Goal: Obtain resource: Download file/media

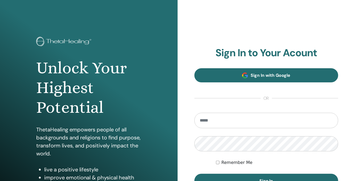
type input "**********"
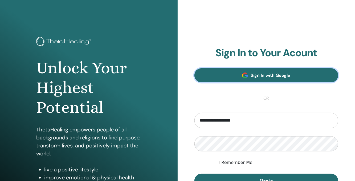
click at [277, 75] on span "Sign In with Google" at bounding box center [270, 75] width 40 height 6
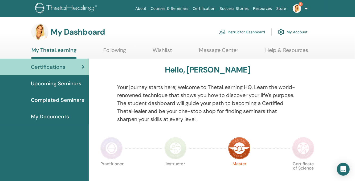
click at [74, 99] on span "Completed Seminars" at bounding box center [57, 100] width 53 height 8
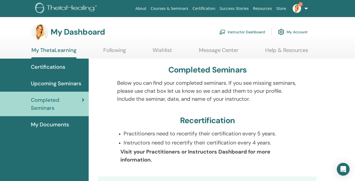
click at [243, 32] on link "Instructor Dashboard" at bounding box center [242, 32] width 46 height 12
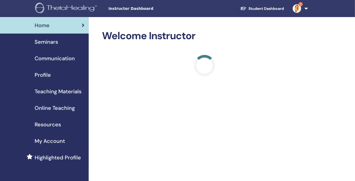
click at [260, 8] on link "Student Dashboard" at bounding box center [262, 9] width 52 height 10
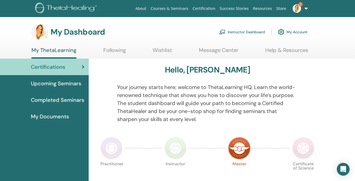
click at [298, 6] on img at bounding box center [296, 8] width 9 height 9
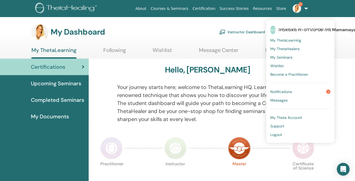
click at [277, 90] on span "Notifications" at bounding box center [281, 91] width 22 height 5
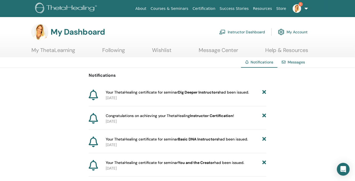
click at [160, 92] on span "Your ThetaHealing certificate for seminar Dig Deeper Instructors had been issue…" at bounding box center [177, 92] width 143 height 6
click at [60, 51] on link "My ThetaLearning" at bounding box center [53, 52] width 44 height 10
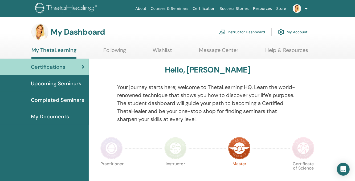
click at [52, 115] on span "My Documents" at bounding box center [50, 116] width 38 height 8
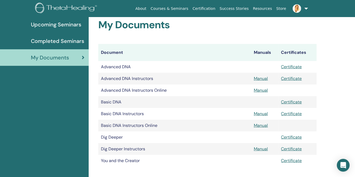
scroll to position [66, 0]
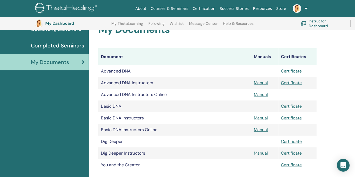
click at [262, 154] on link "Manual" at bounding box center [261, 153] width 14 height 6
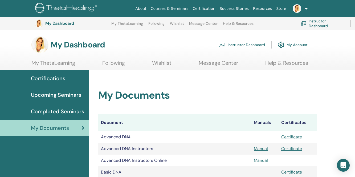
scroll to position [66, 0]
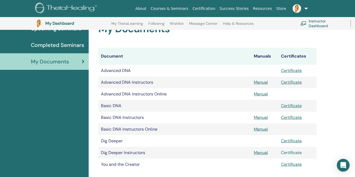
click at [288, 151] on link "Certificate" at bounding box center [291, 152] width 21 height 6
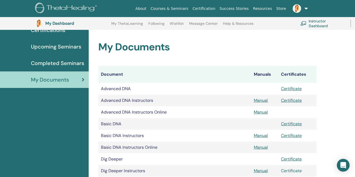
scroll to position [40, 0]
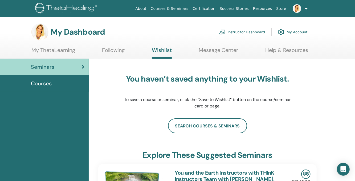
click at [43, 84] on span "Courses" at bounding box center [41, 83] width 21 height 8
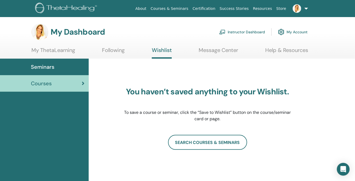
click at [58, 48] on link "My ThetaLearning" at bounding box center [53, 52] width 44 height 10
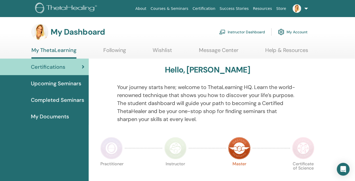
click at [57, 116] on span "My Documents" at bounding box center [50, 116] width 38 height 8
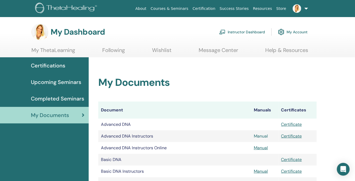
click at [261, 136] on link "Manual" at bounding box center [261, 136] width 14 height 6
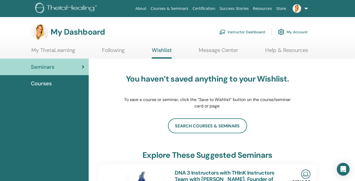
click at [42, 79] on span "Courses" at bounding box center [41, 83] width 21 height 8
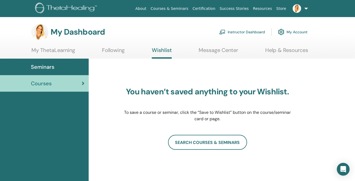
click at [66, 47] on link "My ThetaLearning" at bounding box center [53, 52] width 44 height 10
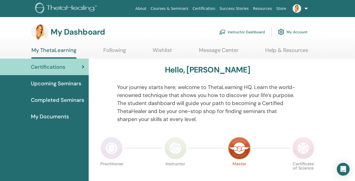
click at [57, 101] on span "Completed Seminars" at bounding box center [57, 100] width 53 height 8
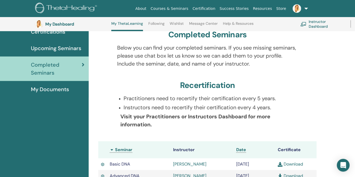
scroll to position [40, 0]
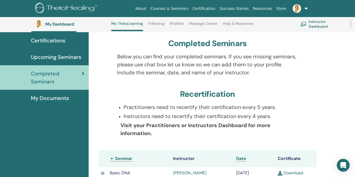
click at [56, 96] on span "My Documents" at bounding box center [50, 98] width 38 height 8
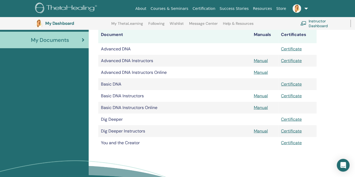
scroll to position [93, 0]
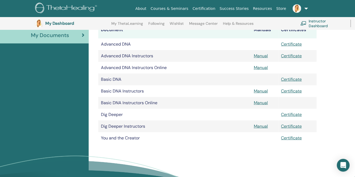
click at [265, 114] on td at bounding box center [264, 115] width 27 height 12
click at [262, 127] on link "Manual" at bounding box center [261, 126] width 14 height 6
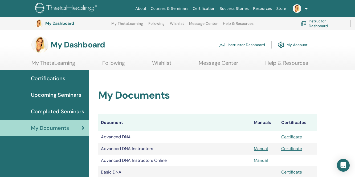
scroll to position [92, 0]
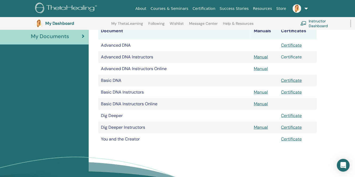
click at [290, 56] on link "Certificate" at bounding box center [291, 57] width 21 height 6
click at [289, 90] on link "Certificate" at bounding box center [291, 92] width 21 height 6
click at [288, 138] on link "Certificate" at bounding box center [291, 139] width 21 height 6
